Goal: Information Seeking & Learning: Learn about a topic

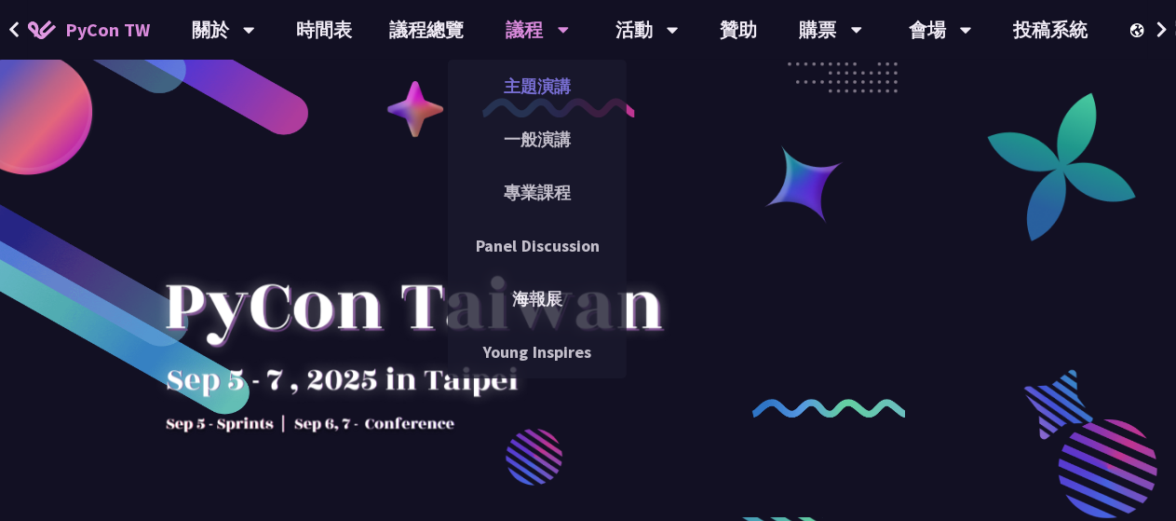
click at [554, 90] on link "主題演講" at bounding box center [537, 86] width 179 height 44
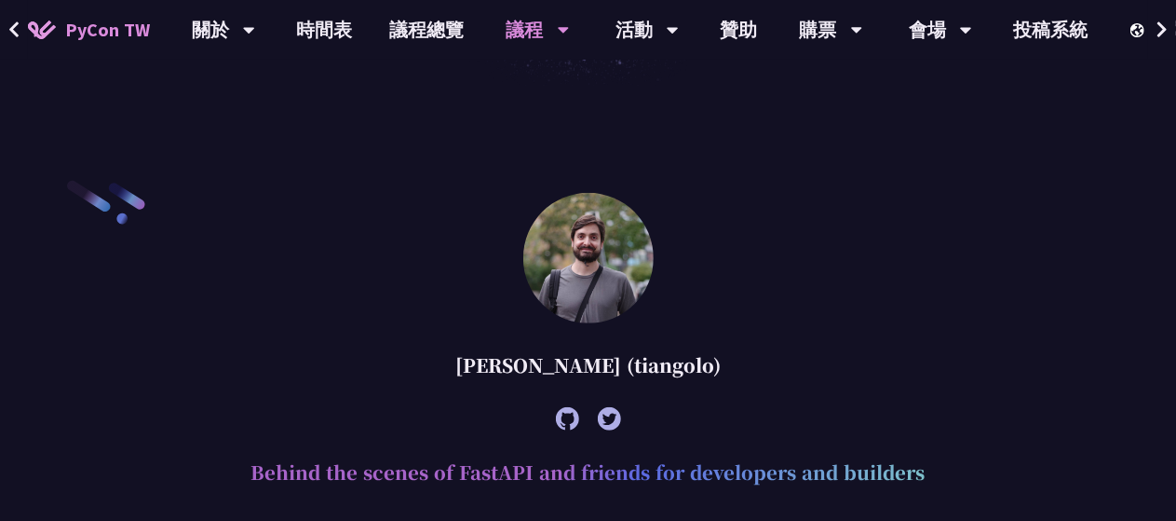
scroll to position [466, 0]
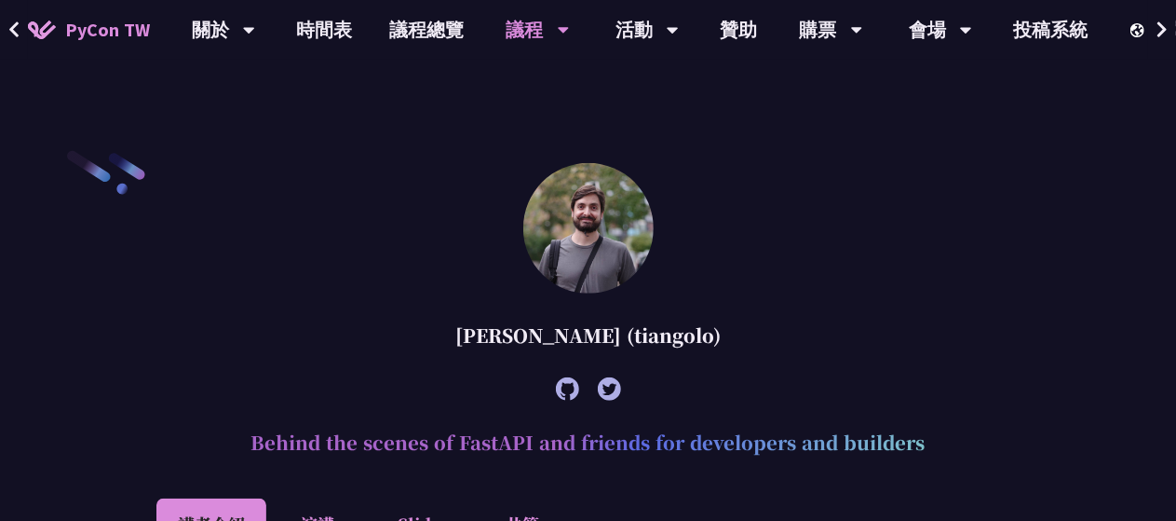
drag, startPoint x: 460, startPoint y: 334, endPoint x: 631, endPoint y: 334, distance: 171.3
click at [631, 334] on div "[PERSON_NAME] (tiangolo)" at bounding box center [587, 335] width 863 height 56
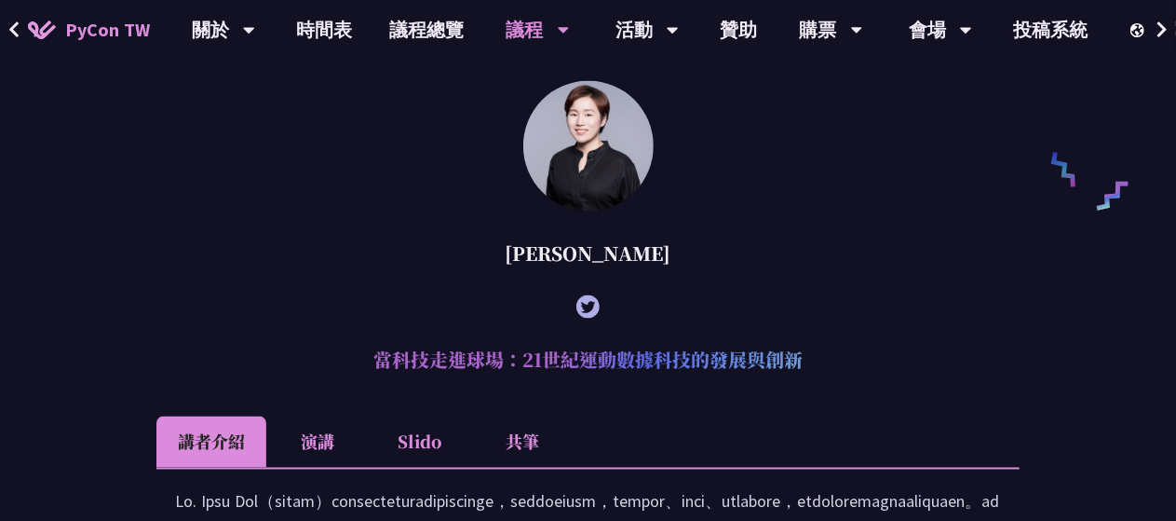
scroll to position [1397, 0]
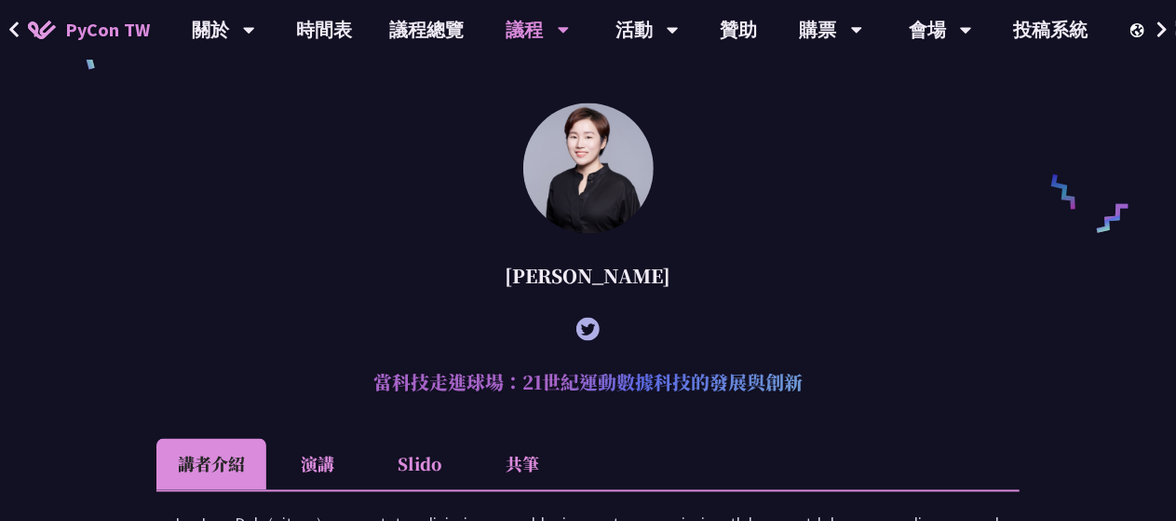
drag, startPoint x: 564, startPoint y: 302, endPoint x: 641, endPoint y: 301, distance: 76.4
click at [641, 301] on div "[PERSON_NAME]" at bounding box center [587, 276] width 863 height 56
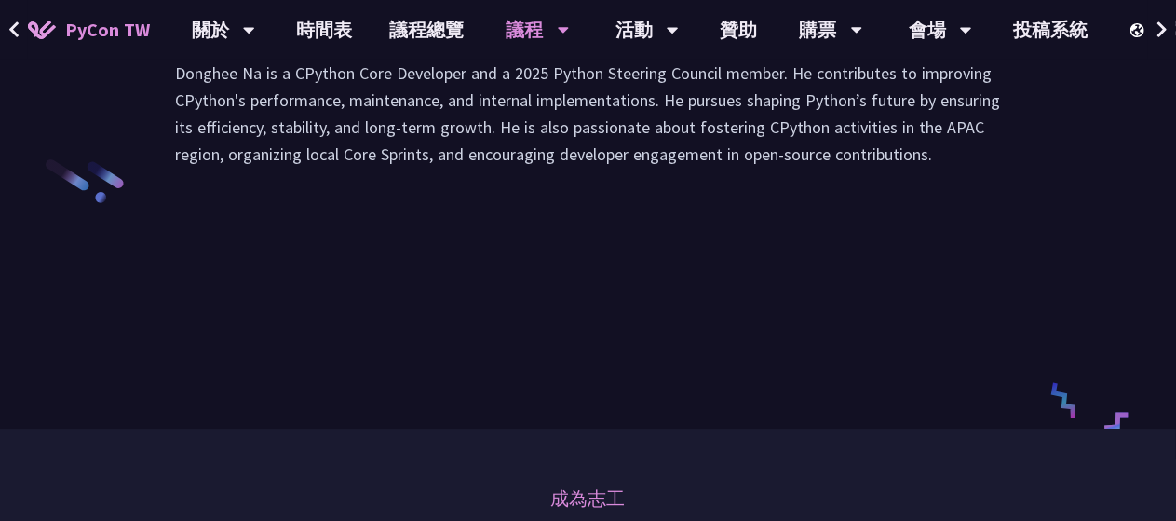
scroll to position [2607, 0]
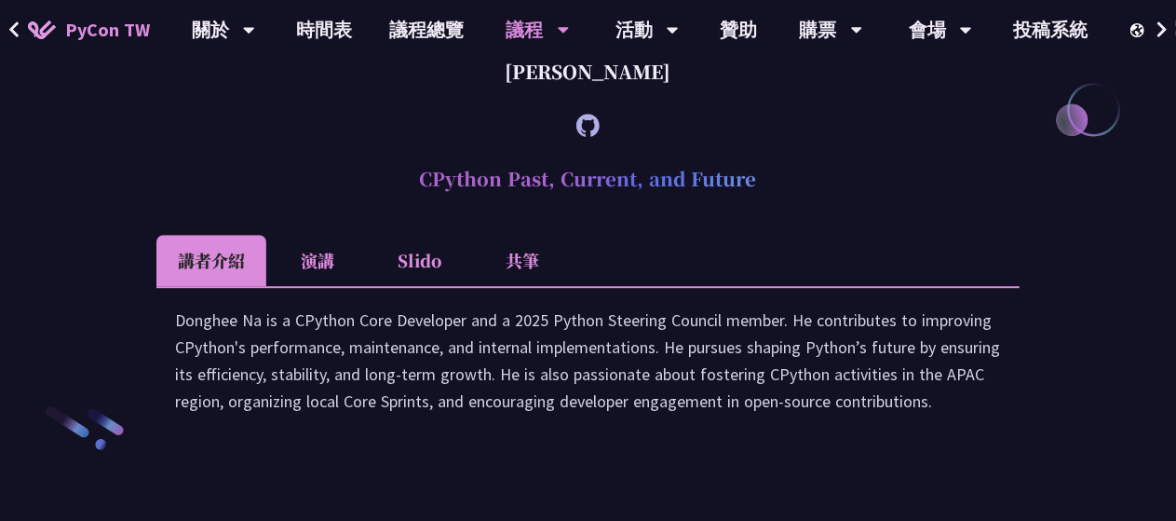
drag, startPoint x: 552, startPoint y: 294, endPoint x: 730, endPoint y: 284, distance: 178.2
click at [730, 100] on div "[PERSON_NAME]" at bounding box center [587, 72] width 863 height 56
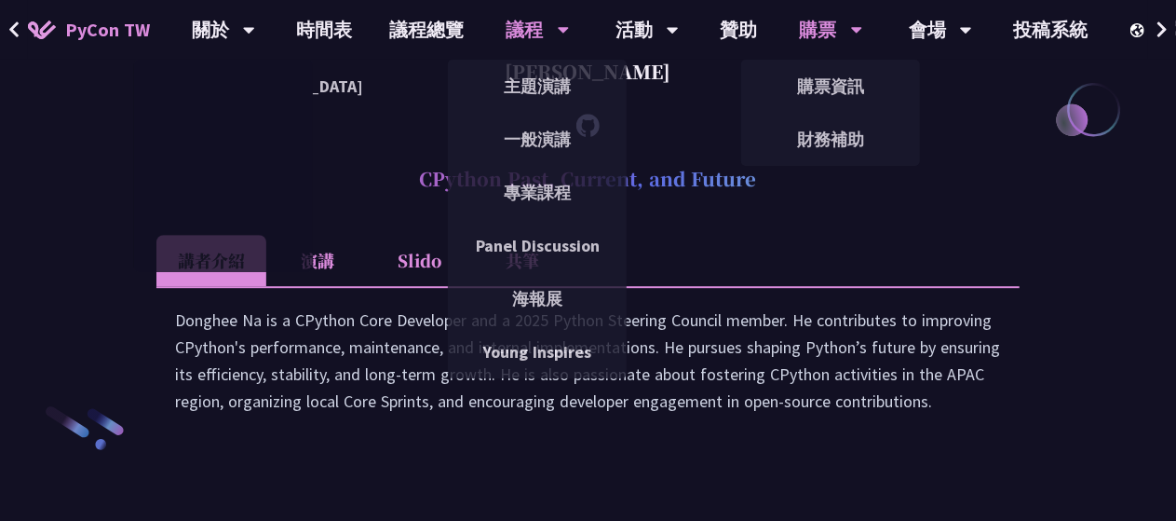
click at [853, 31] on icon at bounding box center [856, 31] width 11 height 7
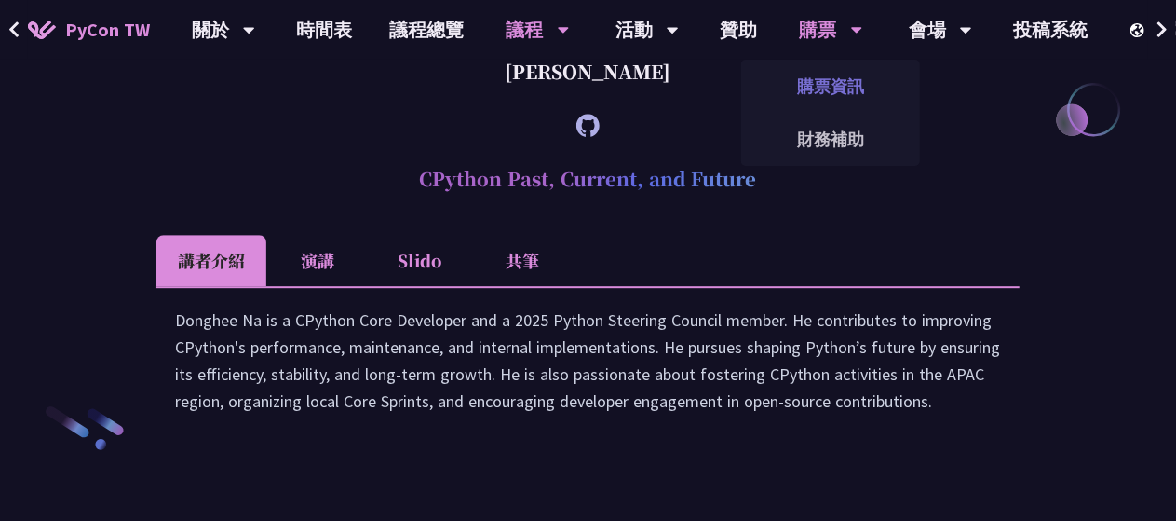
click at [851, 84] on link "購票資訊" at bounding box center [830, 86] width 179 height 44
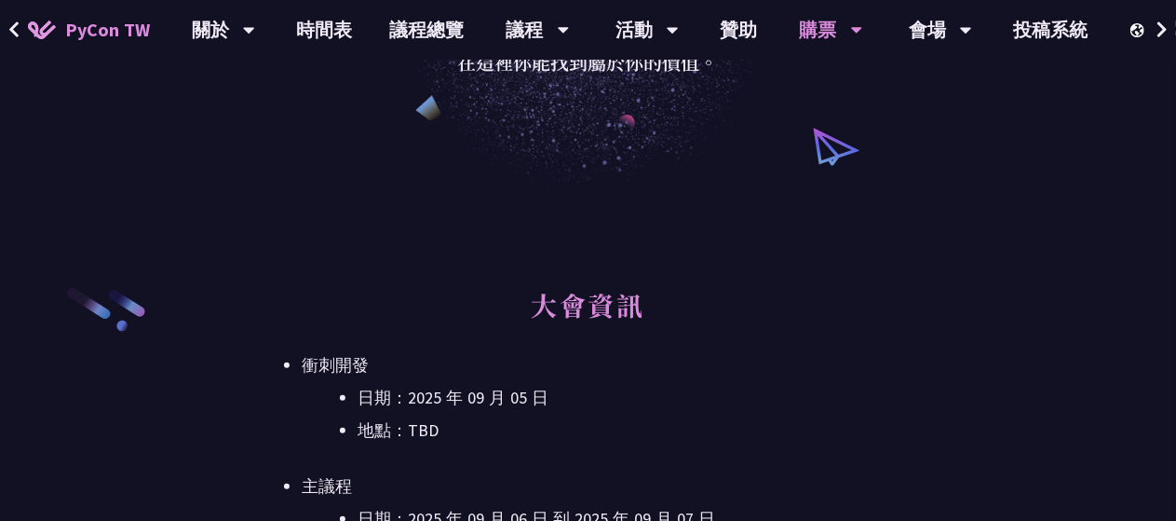
scroll to position [1117, 0]
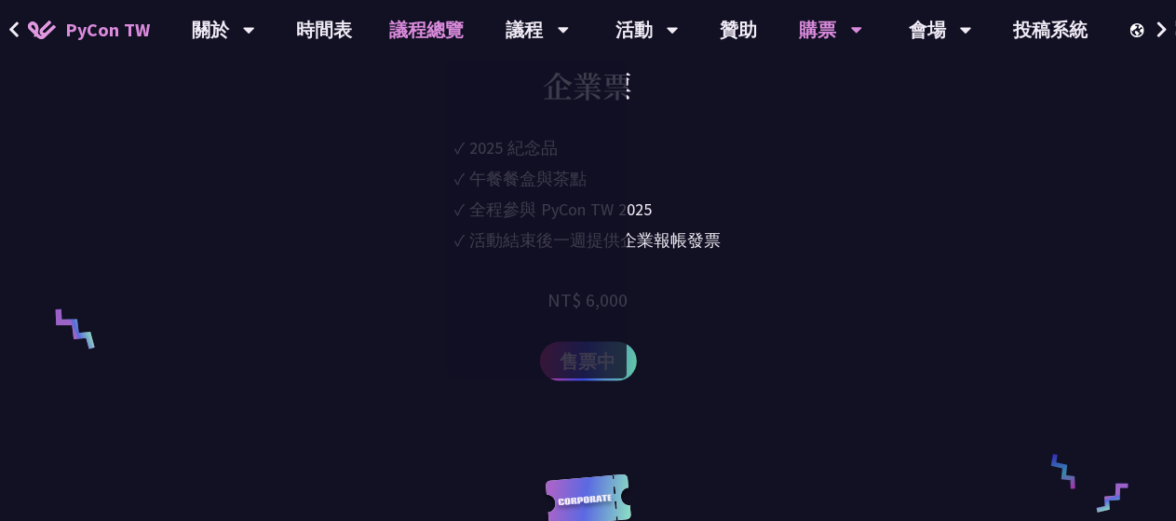
click at [432, 21] on link "議程總覽" at bounding box center [428, 30] width 112 height 60
